Goal: Navigation & Orientation: Understand site structure

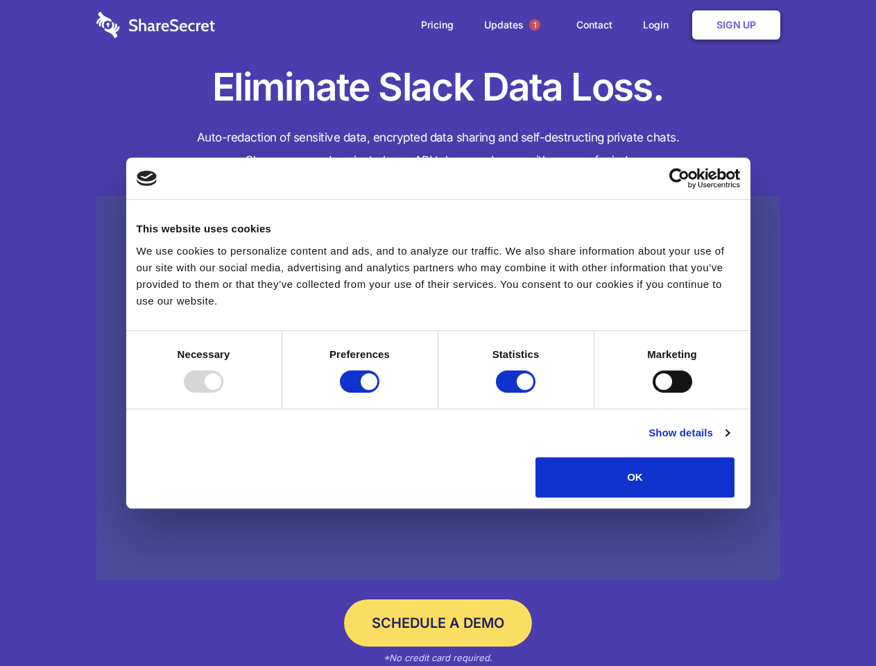
click at [223, 392] on div at bounding box center [204, 381] width 40 height 22
click at [379, 392] on input "Preferences" at bounding box center [360, 381] width 40 height 22
checkbox input "false"
click at [517, 392] on input "Statistics" at bounding box center [516, 381] width 40 height 22
checkbox input "false"
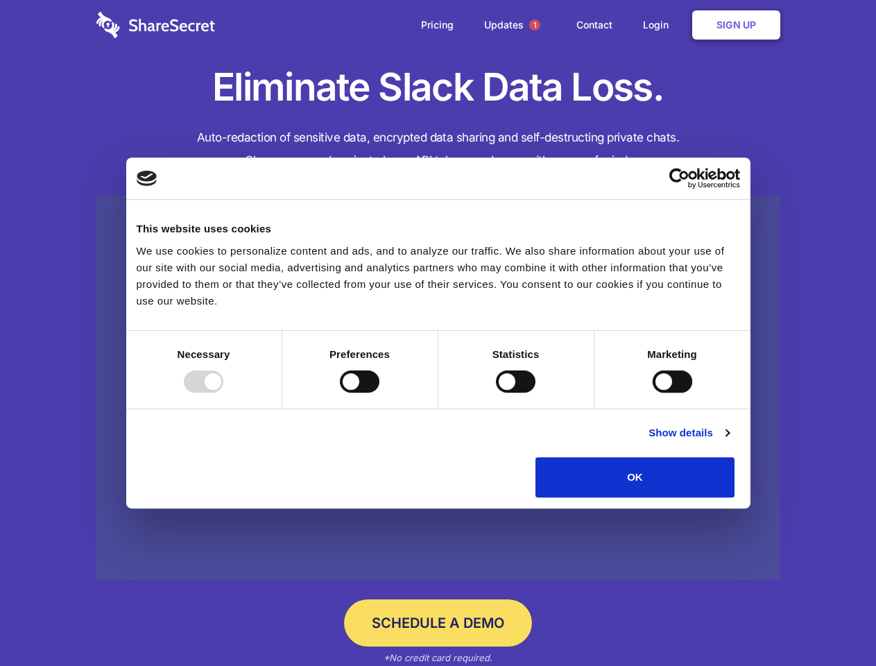
click at [652, 392] on input "Marketing" at bounding box center [672, 381] width 40 height 22
checkbox input "true"
